Goal: Information Seeking & Learning: Learn about a topic

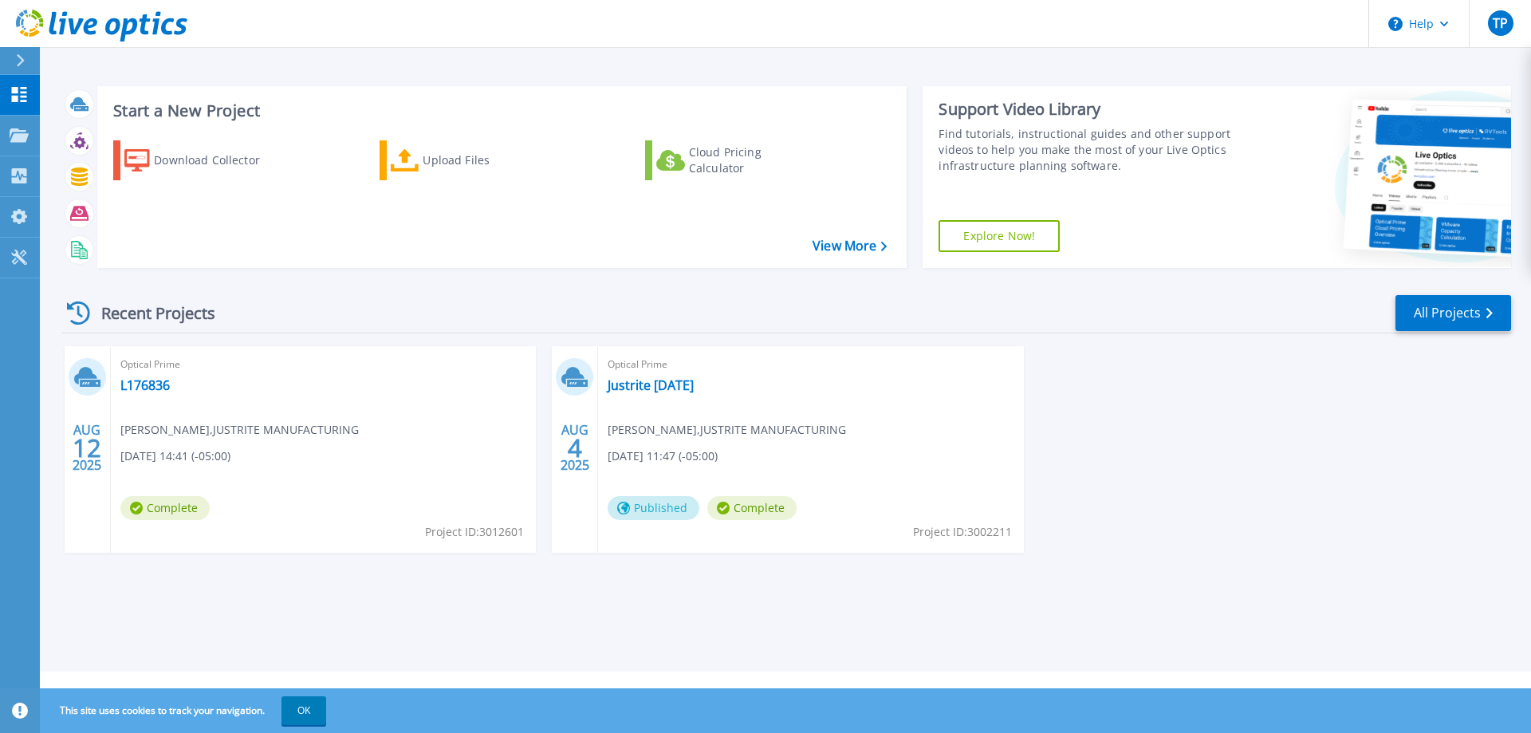
click at [652, 591] on div "Recent Projects All Projects AUG 12 2025 Optical Prime L176836 Tim Pavela , JUS…" at bounding box center [785, 439] width 1449 height 317
click at [171, 506] on span "Complete" at bounding box center [164, 508] width 89 height 24
click at [171, 445] on div "Optical Prime L176836 Tim Pavela , JUSTRITE MANUFACTURING 08/12/2025, 14:41 (-0…" at bounding box center [323, 449] width 425 height 206
click at [167, 374] on div "Optical Prime L176836 Tim Pavela , JUSTRITE MANUFACTURING 08/12/2025, 14:41 (-0…" at bounding box center [323, 449] width 425 height 206
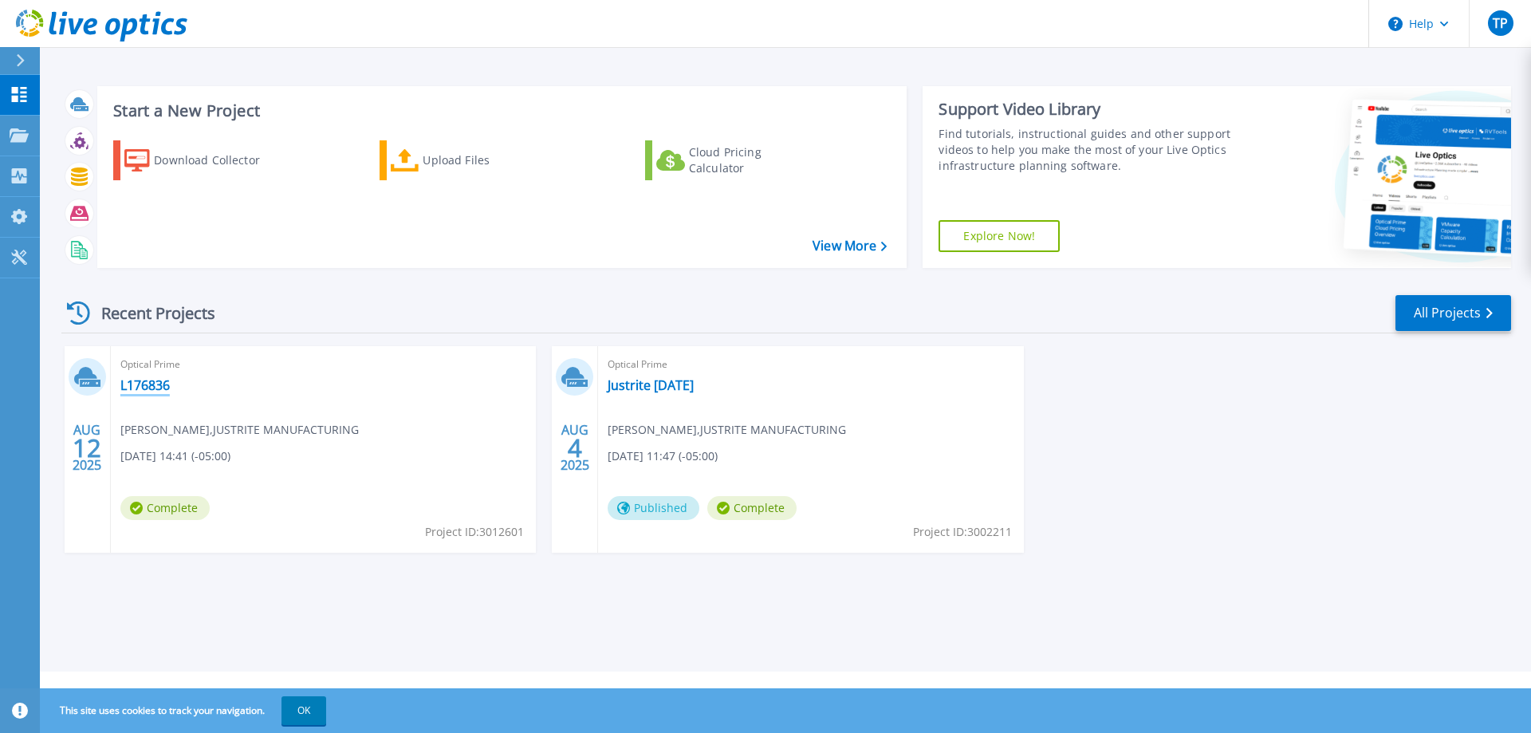
click at [147, 387] on link "L176836" at bounding box center [144, 385] width 49 height 16
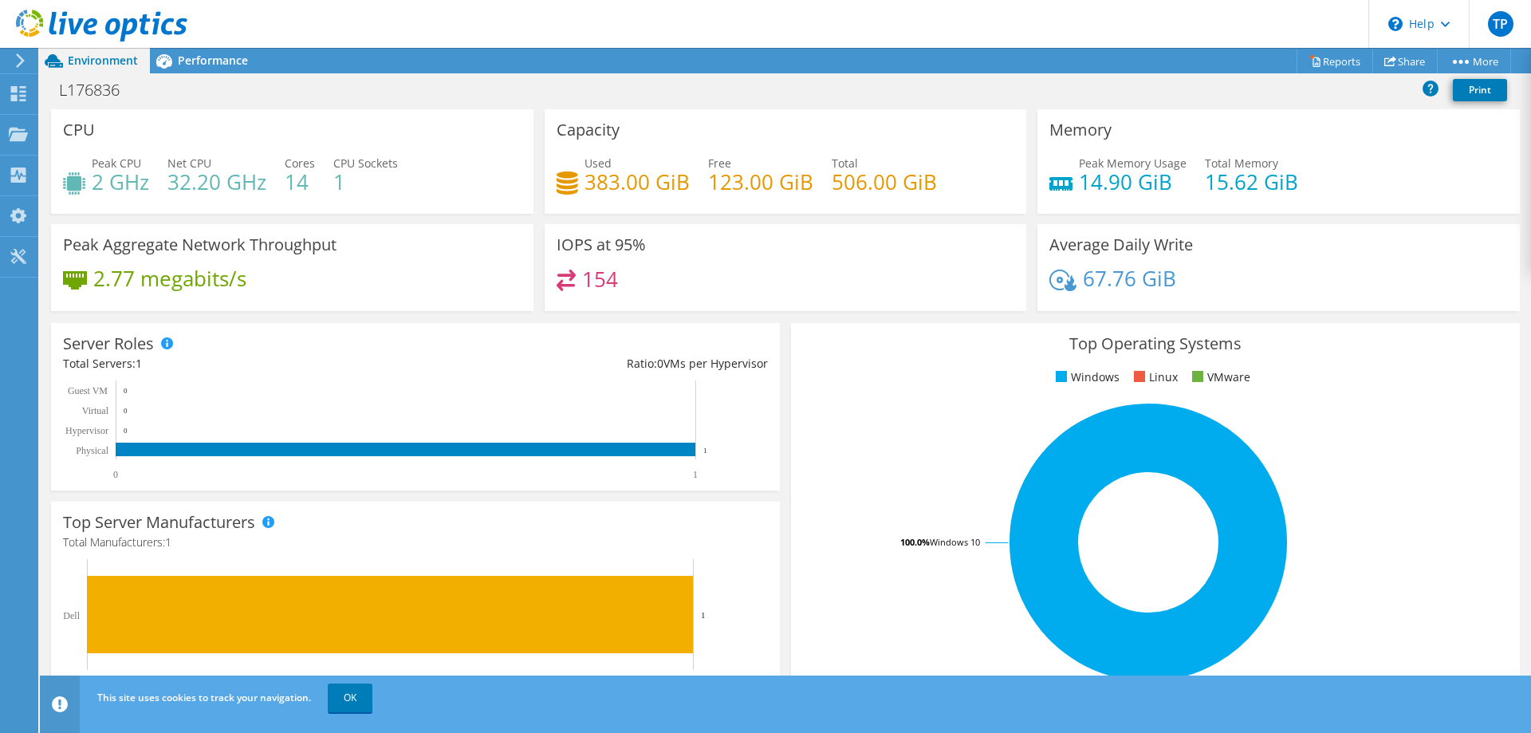
click at [110, 187] on h4 "2 GHz" at bounding box center [120, 182] width 57 height 18
click at [230, 184] on h4 "32.20 GHz" at bounding box center [216, 182] width 99 height 18
click at [129, 430] on rect at bounding box center [408, 430] width 690 height 100
click at [117, 400] on rect at bounding box center [408, 430] width 690 height 100
click at [690, 369] on div "Ratio: 0 VMs per Hypervisor" at bounding box center [591, 364] width 352 height 18
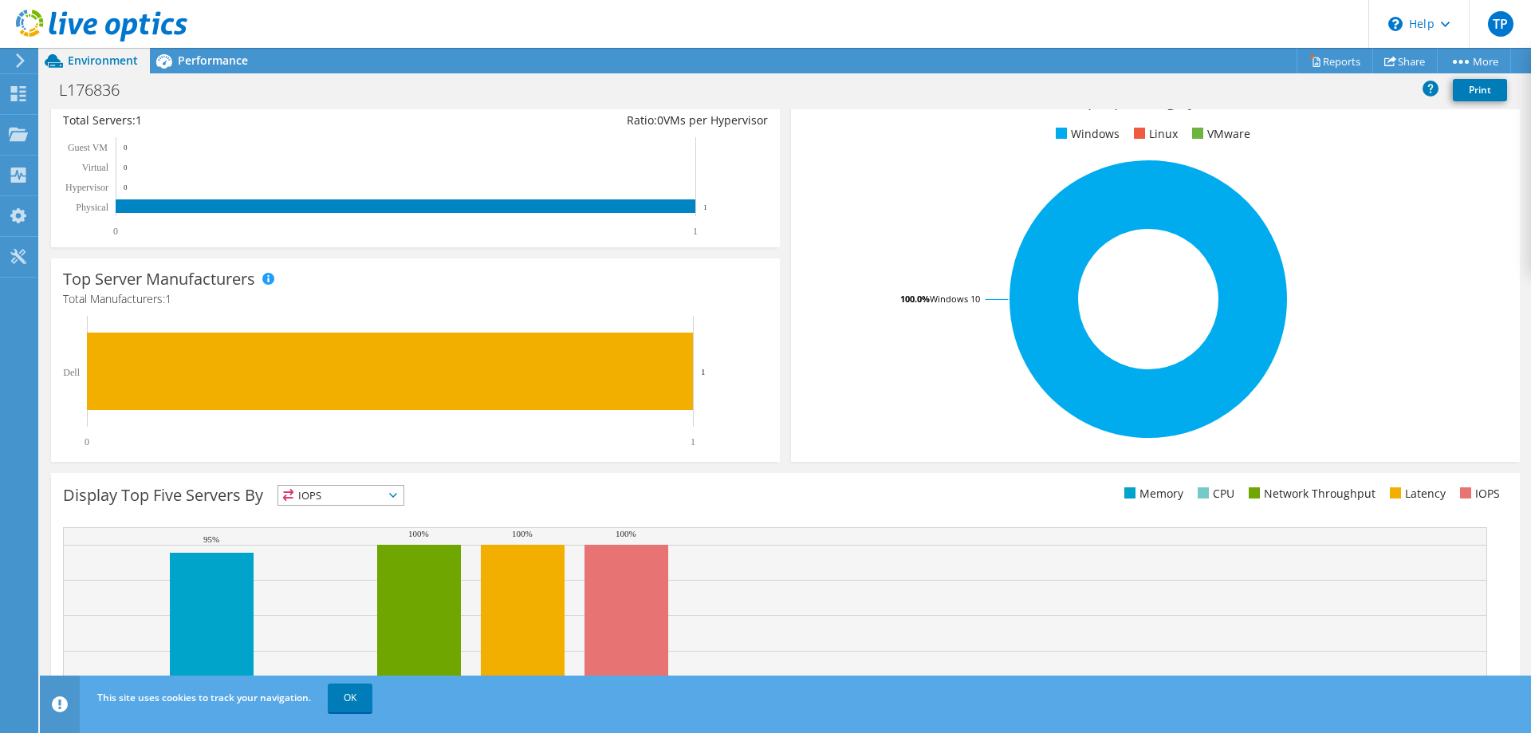
scroll to position [332, 0]
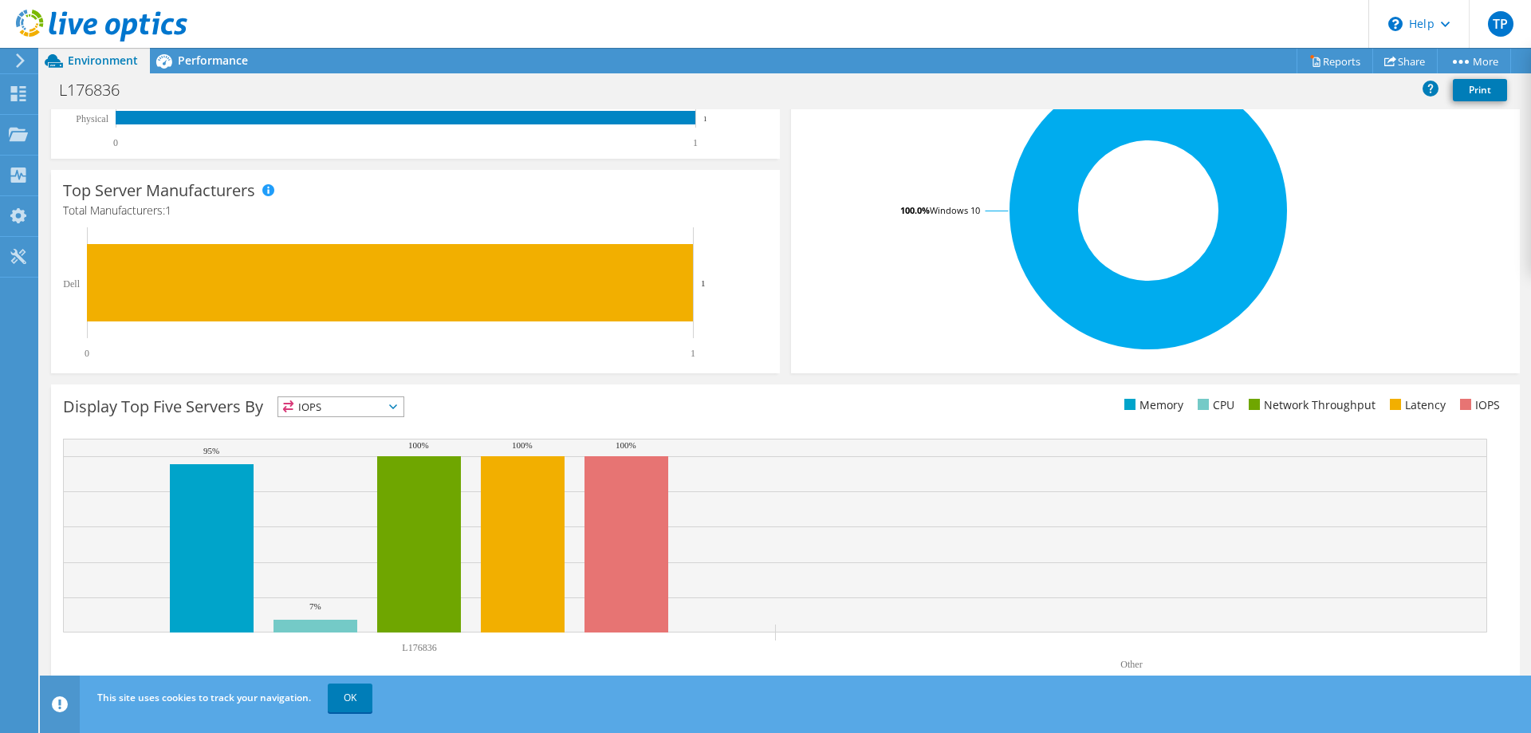
click at [395, 405] on icon at bounding box center [393, 406] width 8 height 5
click at [340, 452] on li "Memory" at bounding box center [340, 449] width 125 height 22
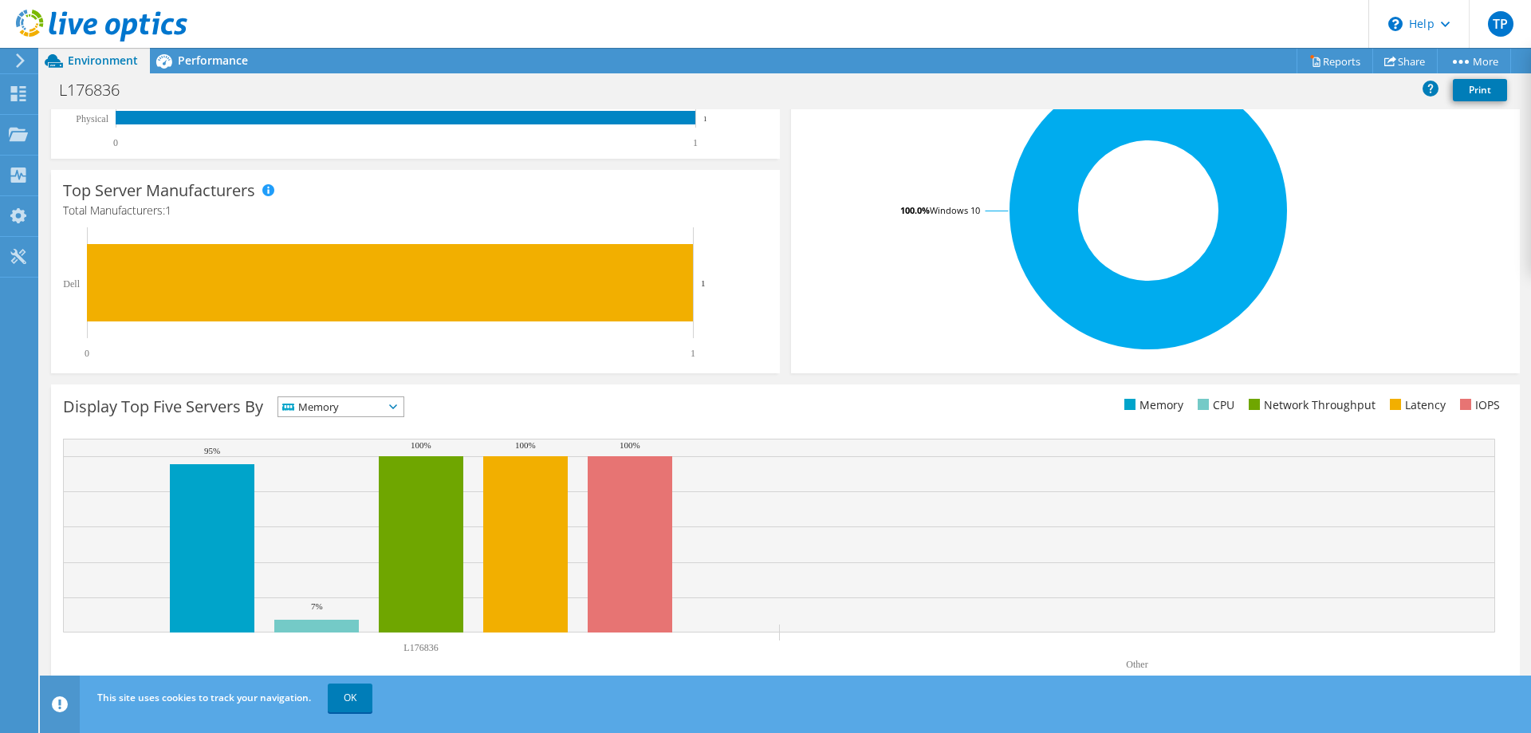
click at [383, 411] on span "Memory" at bounding box center [330, 406] width 105 height 19
click at [348, 467] on li "CPU" at bounding box center [340, 472] width 125 height 22
click at [404, 416] on div "CPU IOPS" at bounding box center [340, 406] width 127 height 21
click at [361, 508] on li "Latency" at bounding box center [340, 516] width 125 height 22
click at [399, 422] on div "Display Top Five Servers By Latency IOPS" at bounding box center [424, 409] width 722 height 26
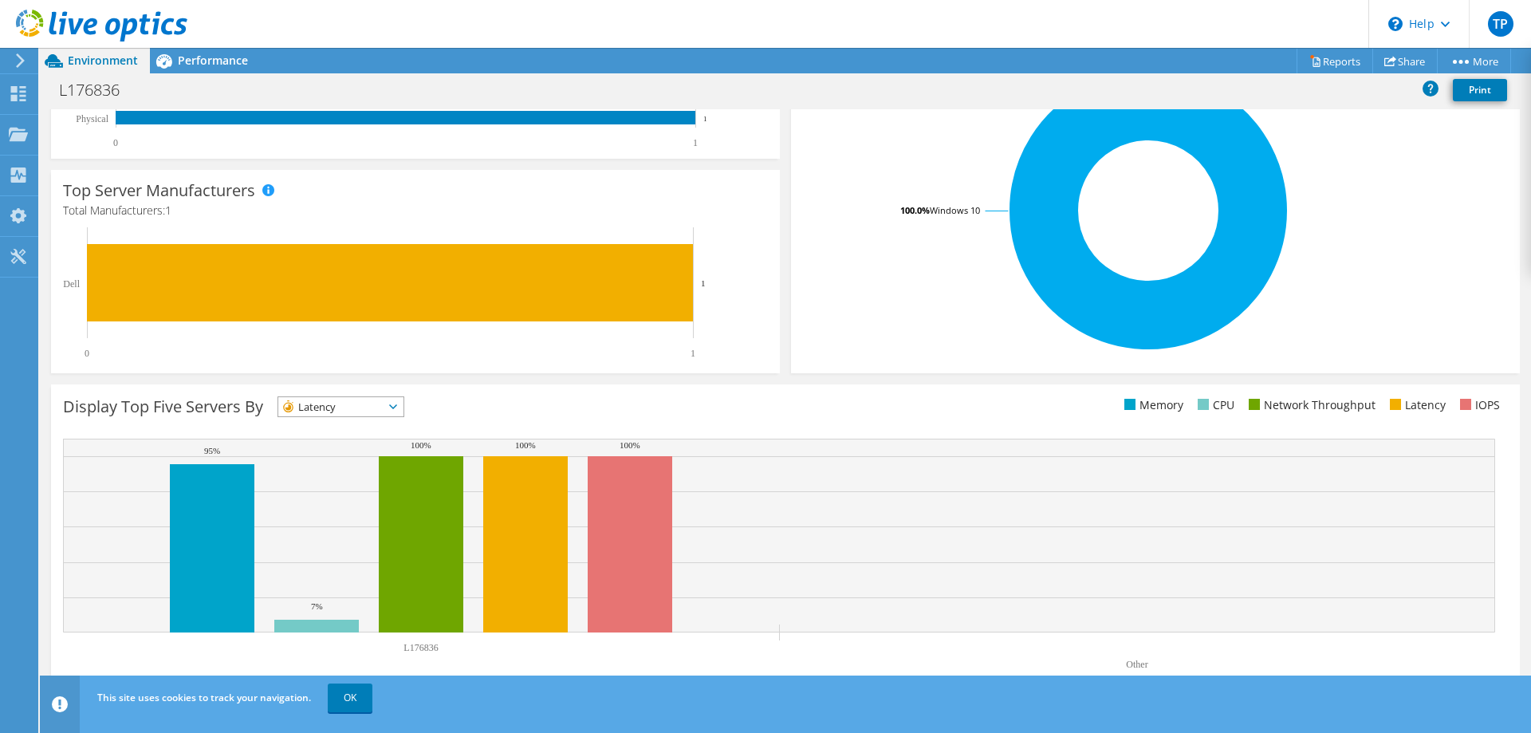
click at [403, 415] on span "Latency" at bounding box center [340, 406] width 125 height 19
drag, startPoint x: 512, startPoint y: 411, endPoint x: 531, endPoint y: 415, distance: 19.7
click at [514, 411] on div "Display Top Five Servers By Latency IOPS" at bounding box center [424, 409] width 722 height 26
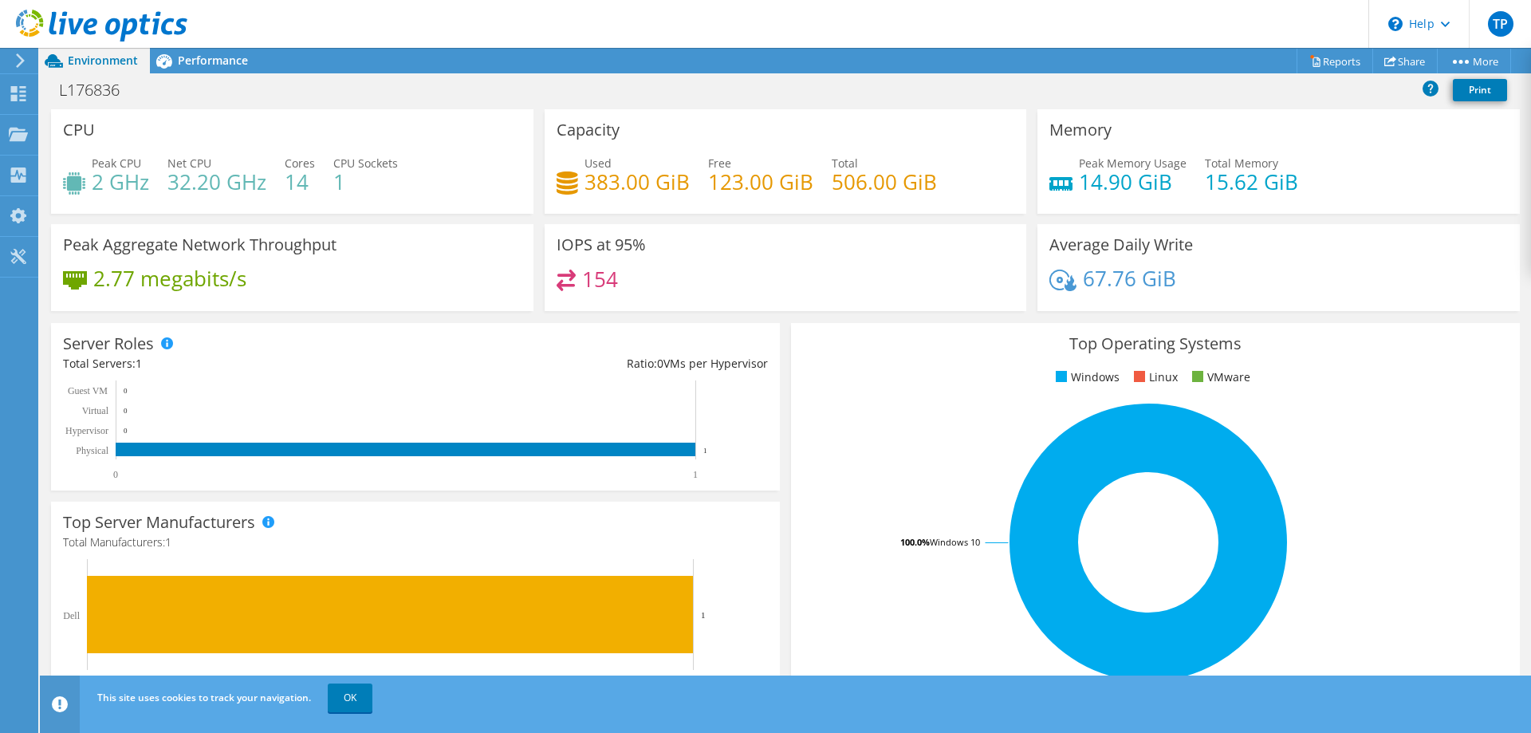
scroll to position [67, 0]
click at [186, 68] on div "Performance" at bounding box center [205, 61] width 110 height 26
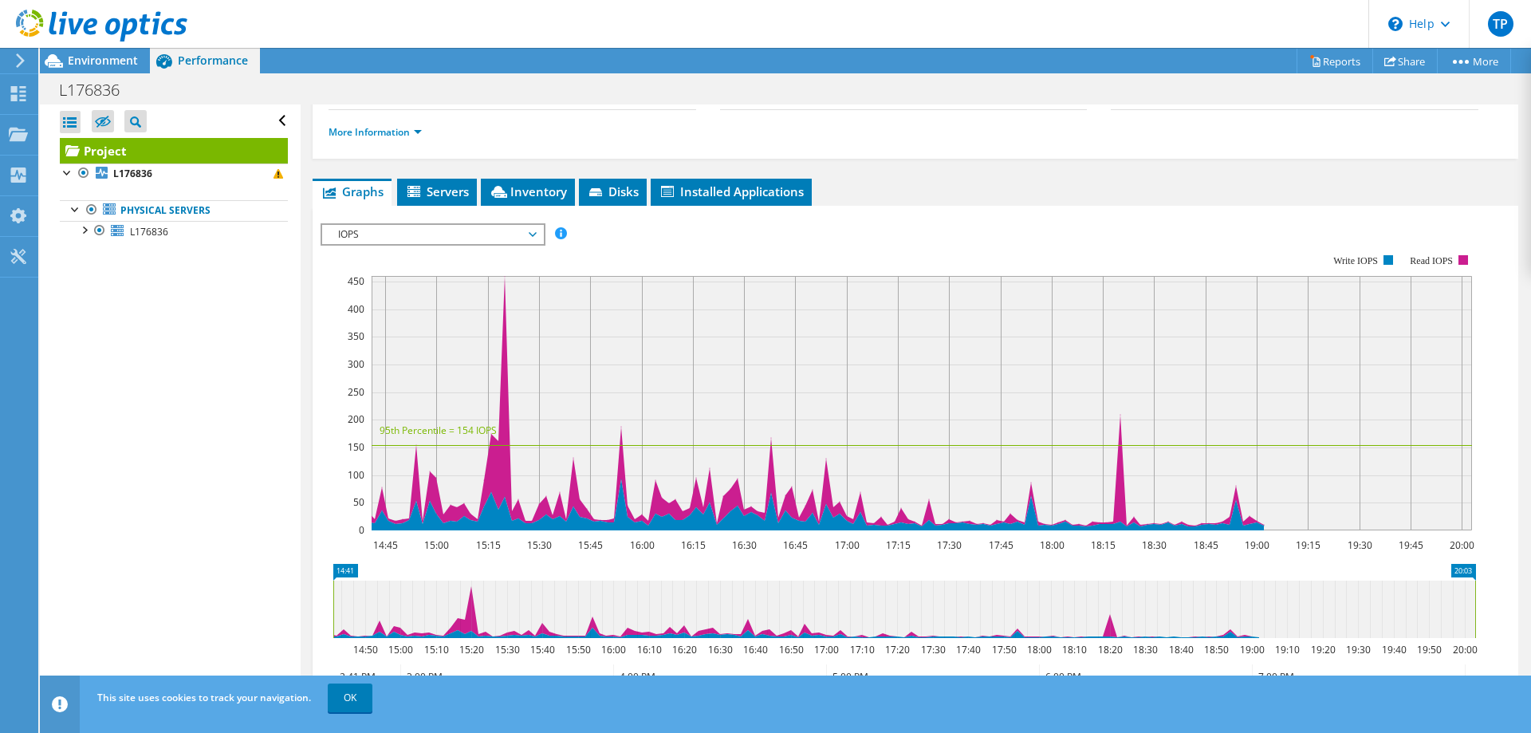
scroll to position [147, 0]
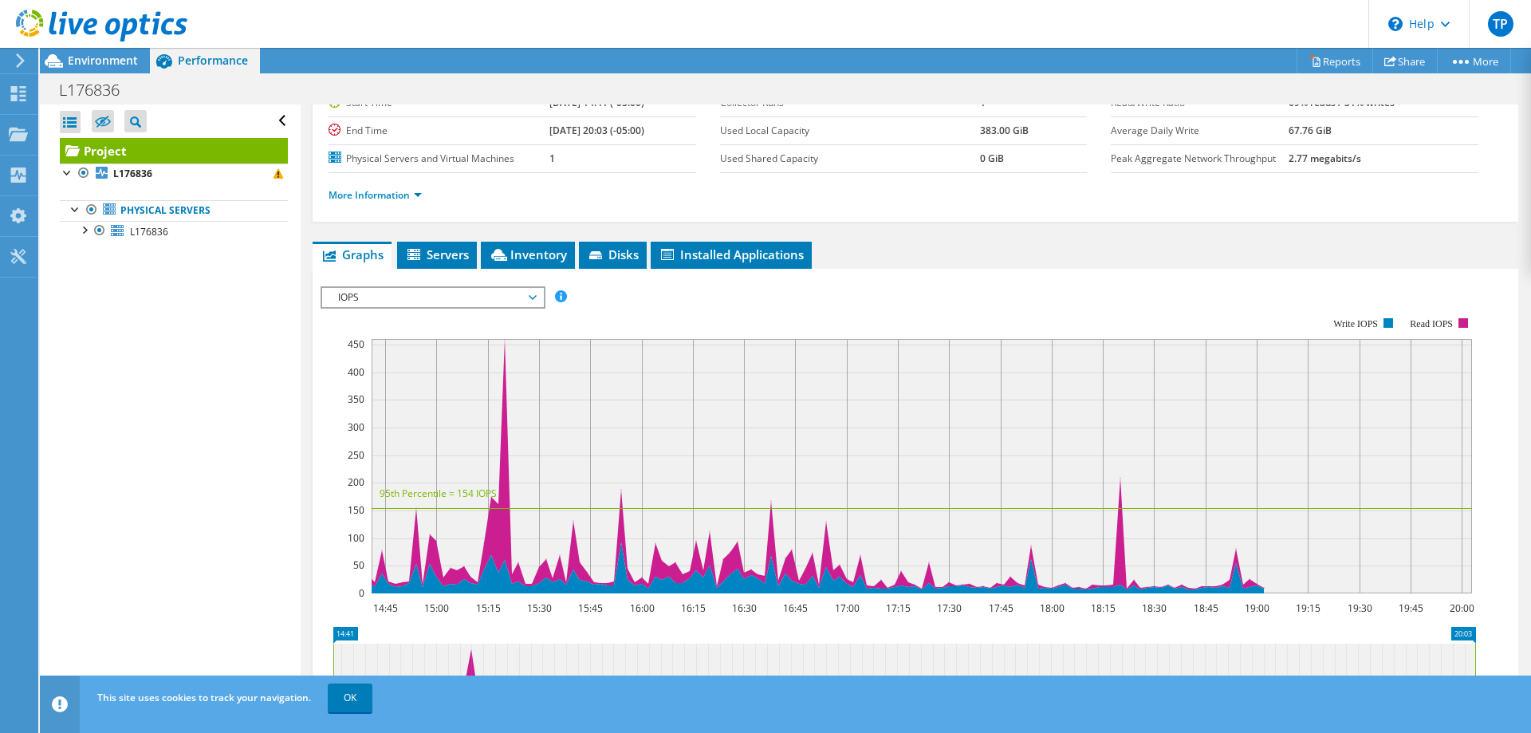
click at [532, 303] on span "IOPS" at bounding box center [432, 297] width 205 height 19
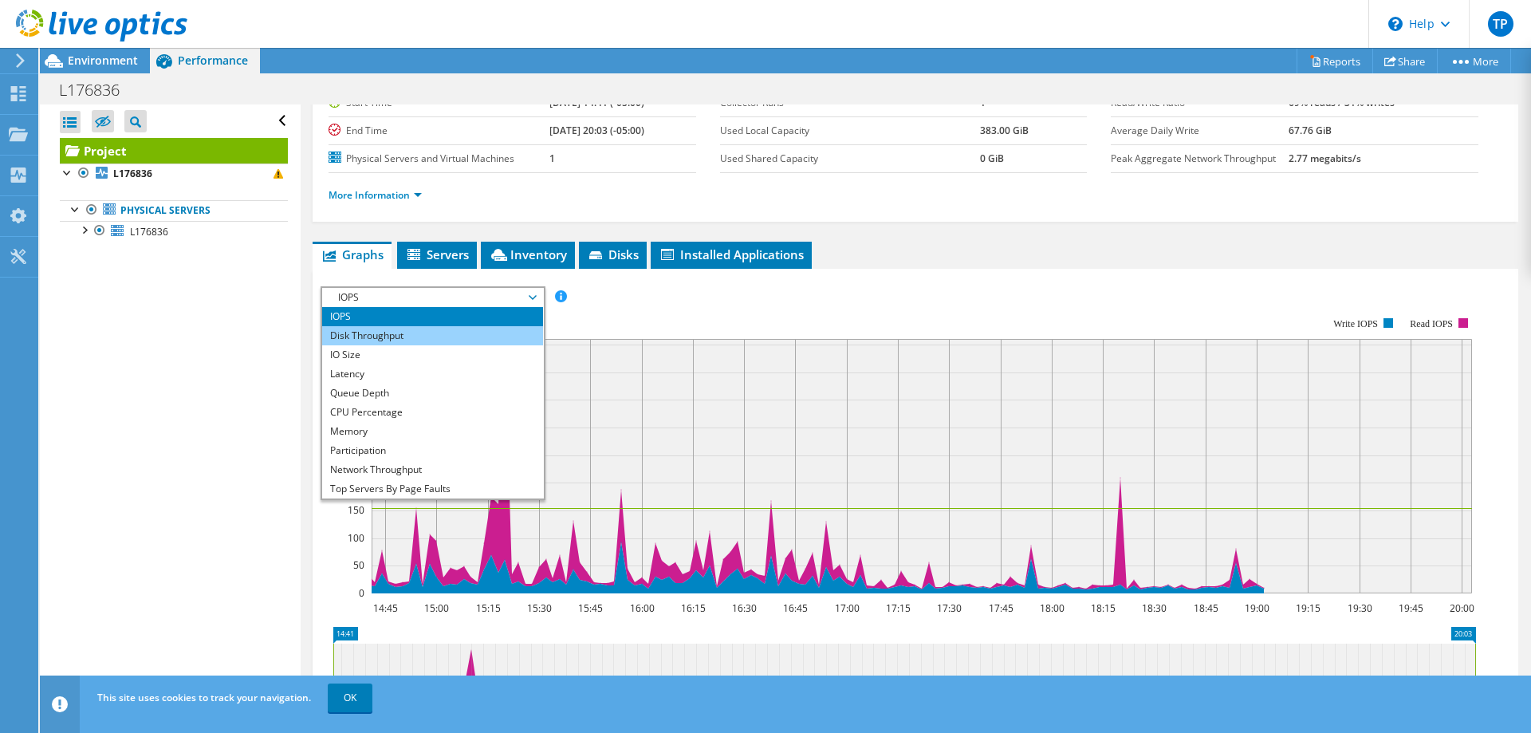
click at [450, 341] on li "Disk Throughput" at bounding box center [432, 335] width 221 height 19
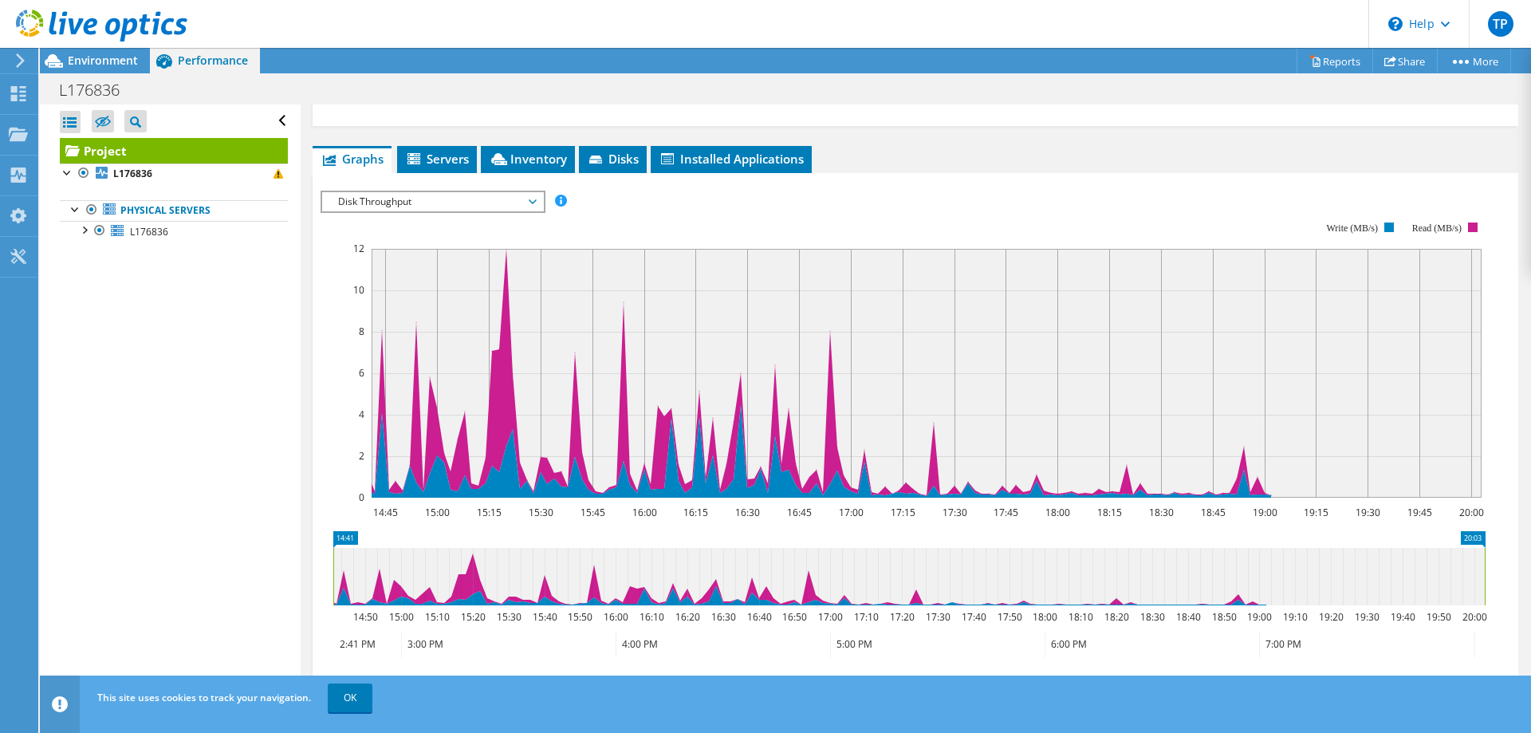
scroll to position [386, 0]
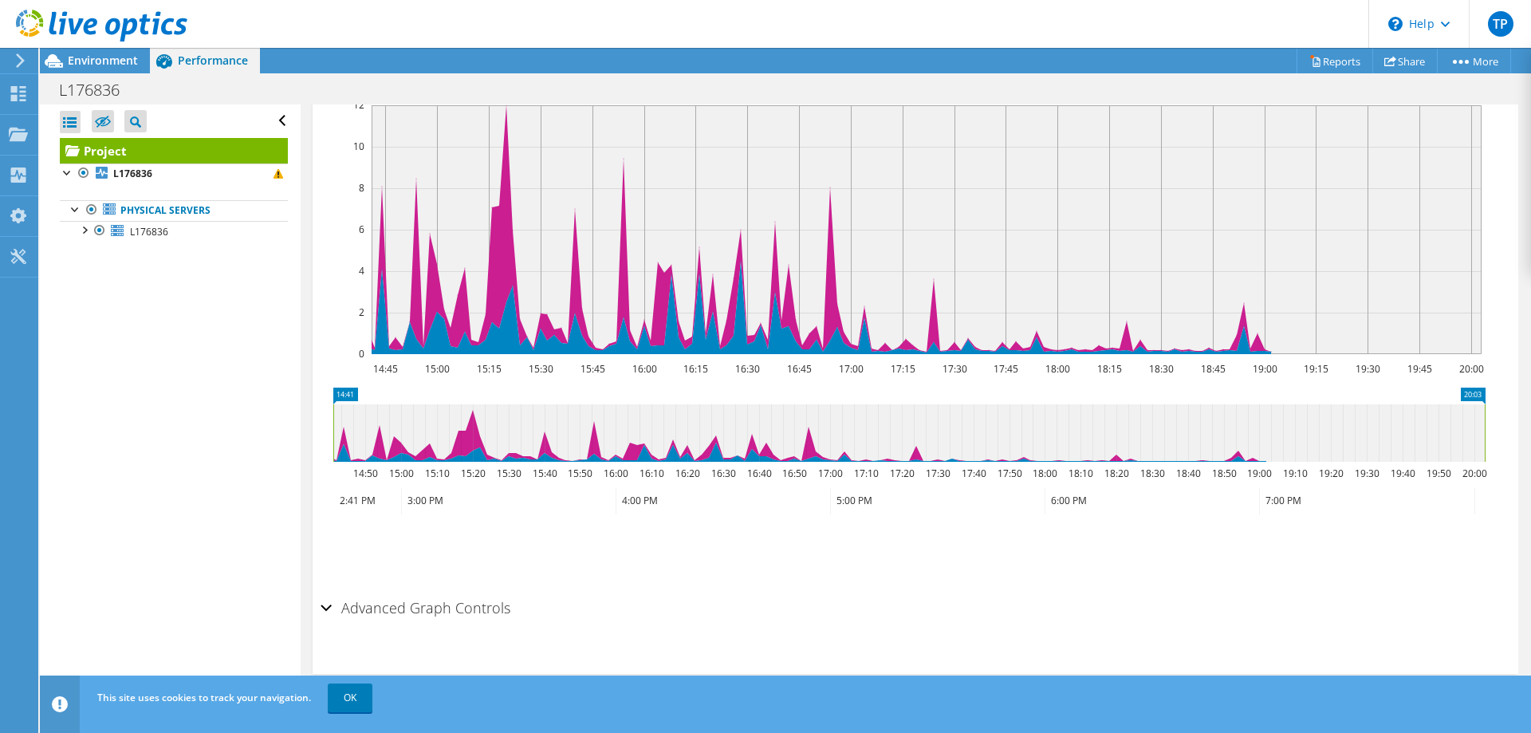
click at [403, 604] on h2 "Advanced Graph Controls" at bounding box center [415, 608] width 190 height 32
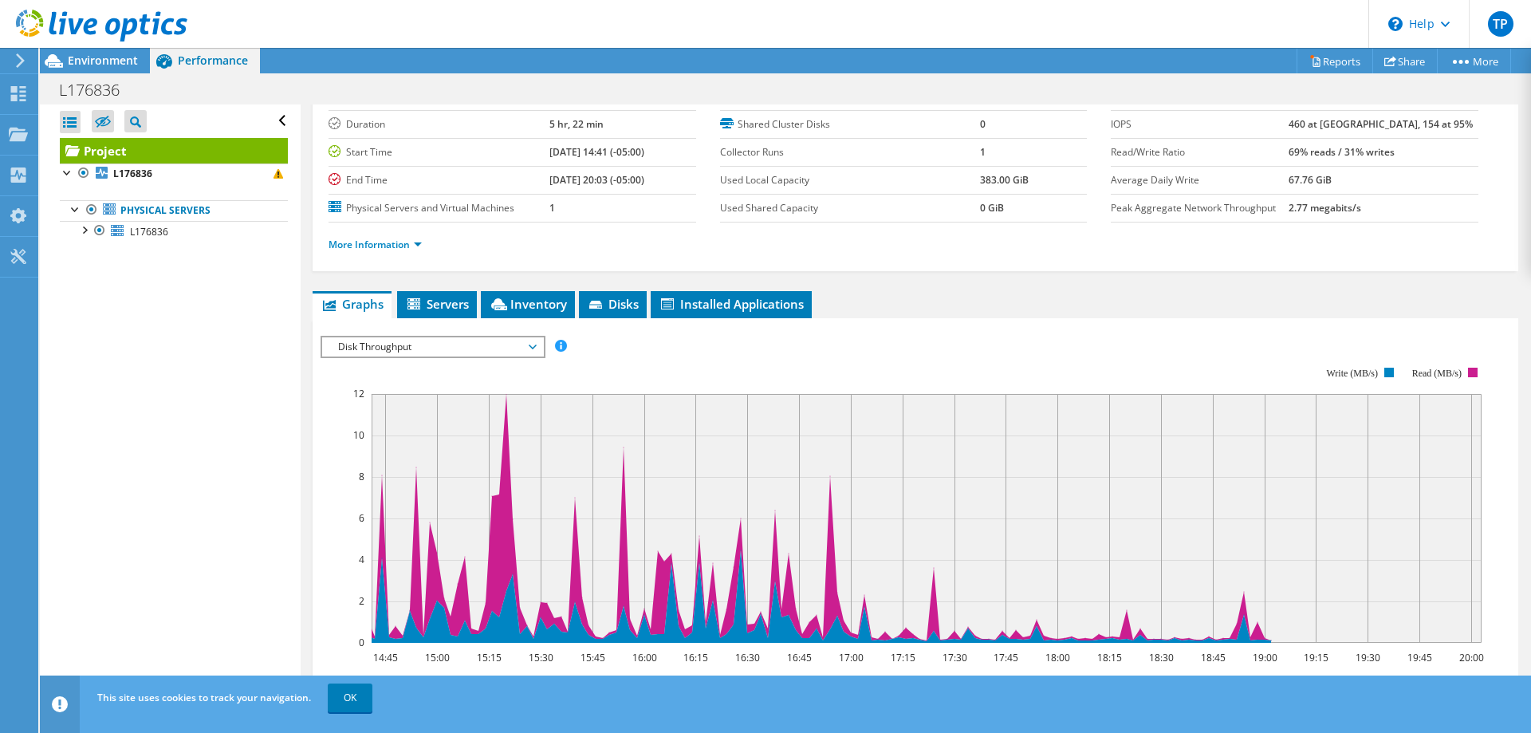
scroll to position [51, 0]
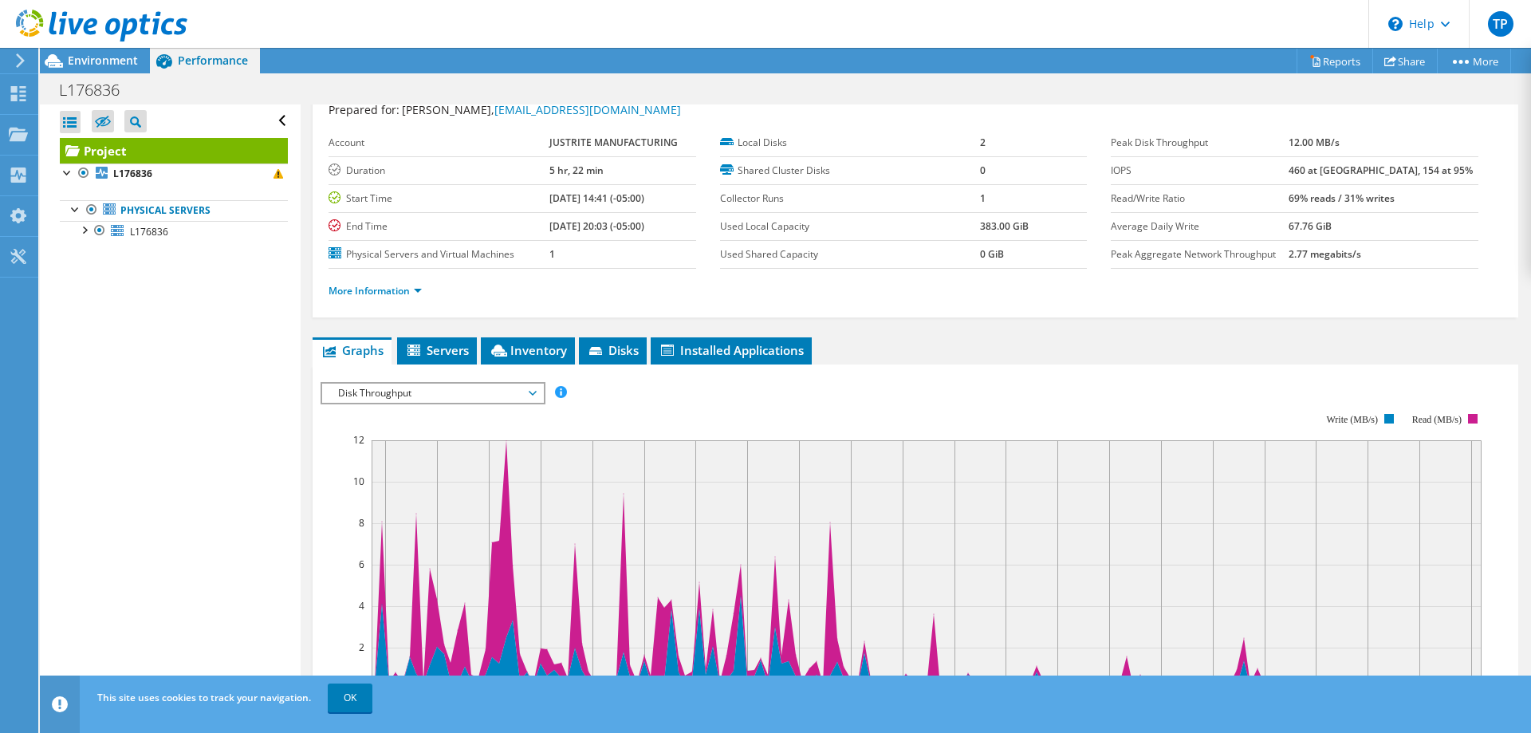
click at [529, 395] on span "Disk Throughput" at bounding box center [432, 392] width 205 height 19
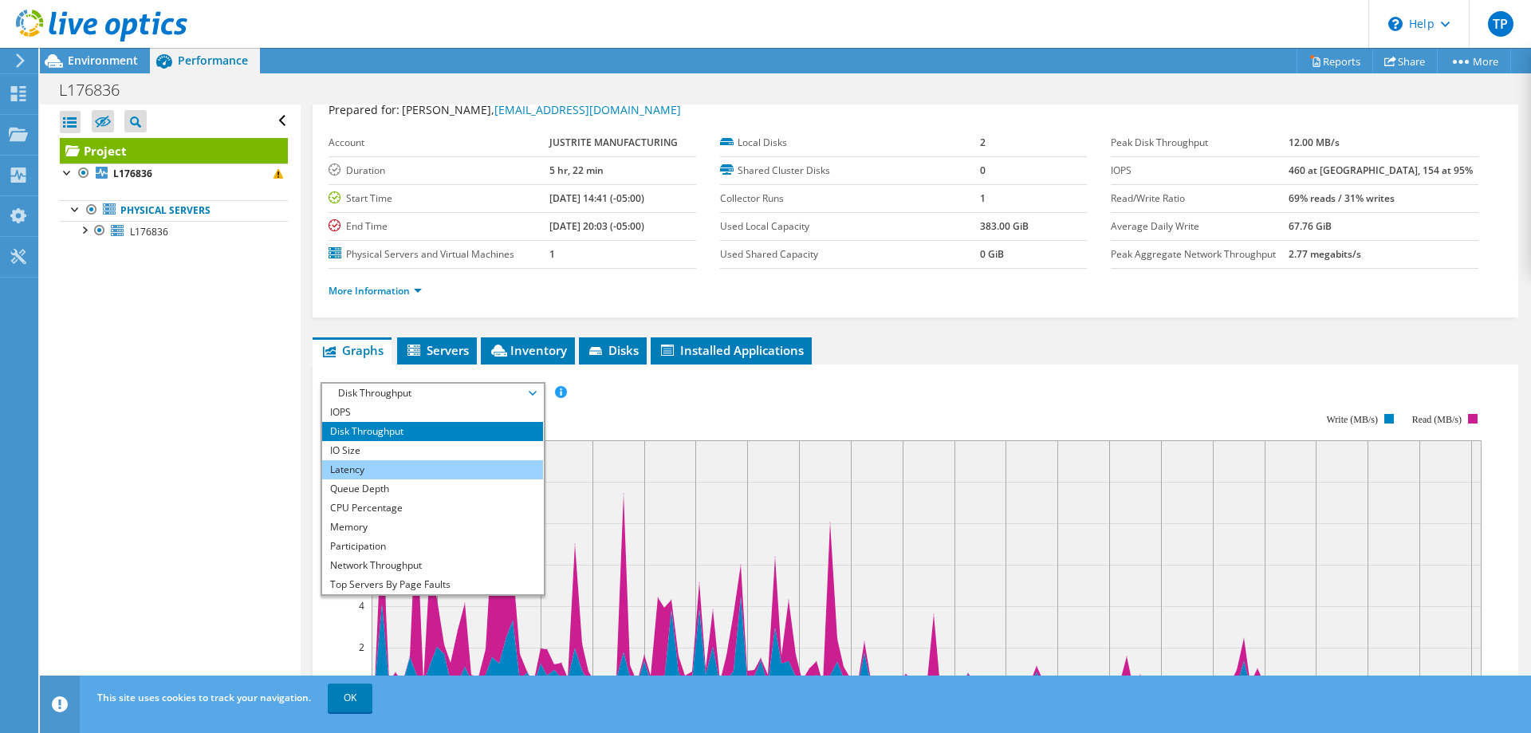
click at [423, 470] on li "Latency" at bounding box center [432, 469] width 221 height 19
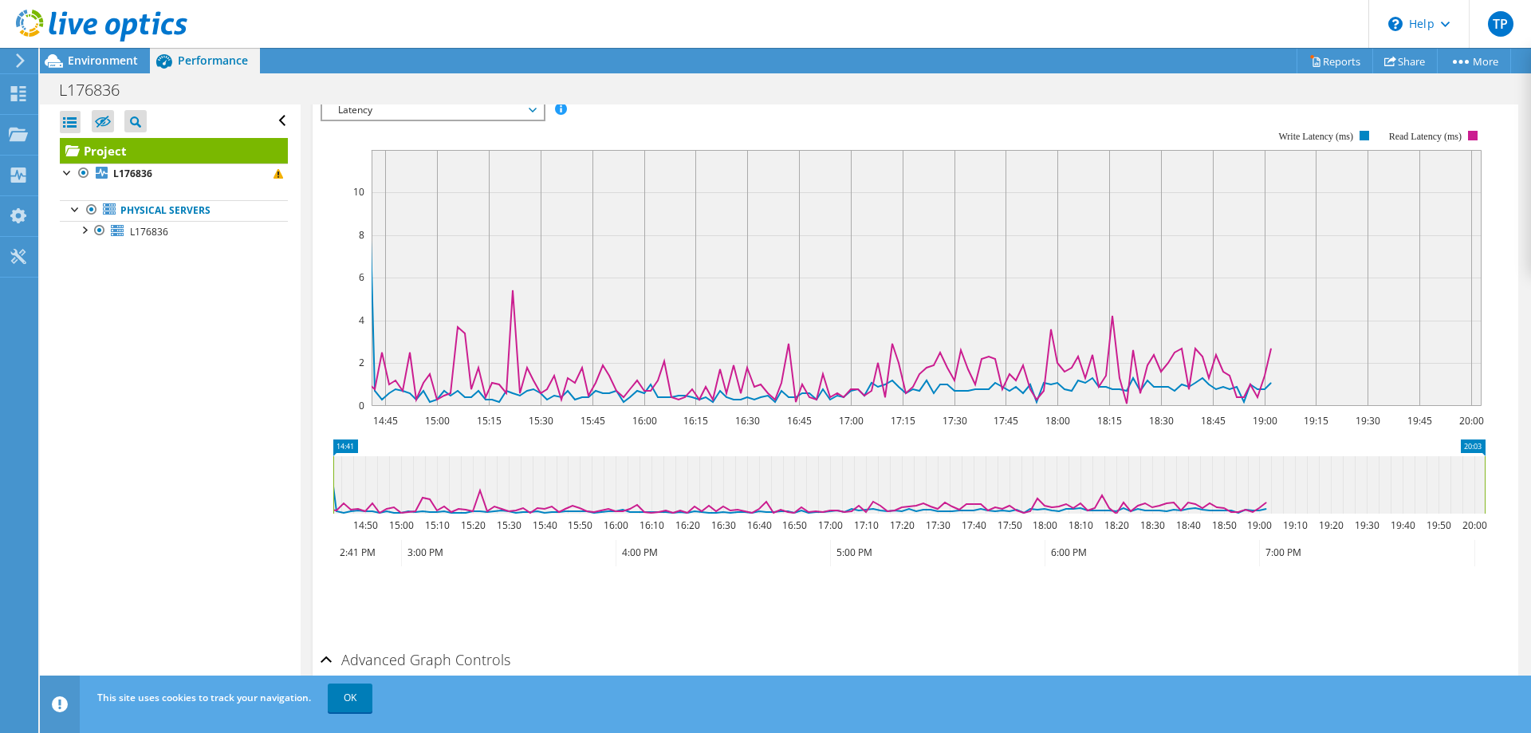
scroll to position [450, 0]
